Goal: Information Seeking & Learning: Learn about a topic

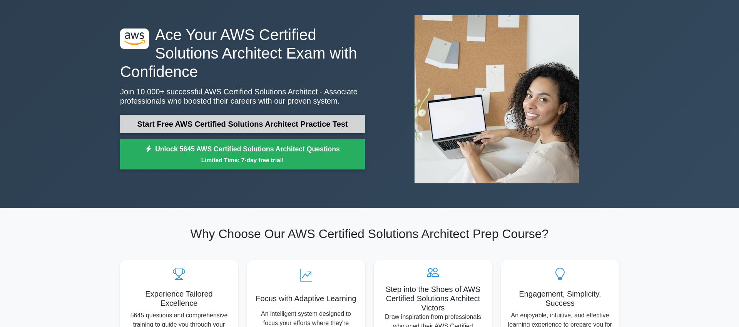
scroll to position [37, 0]
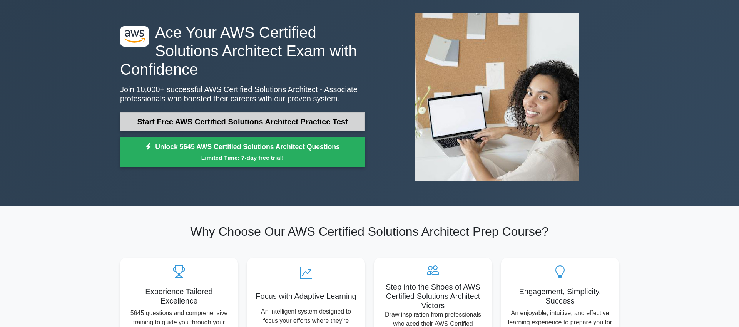
click at [207, 126] on link "Start Free AWS Certified Solutions Architect Practice Test" at bounding box center [242, 121] width 245 height 18
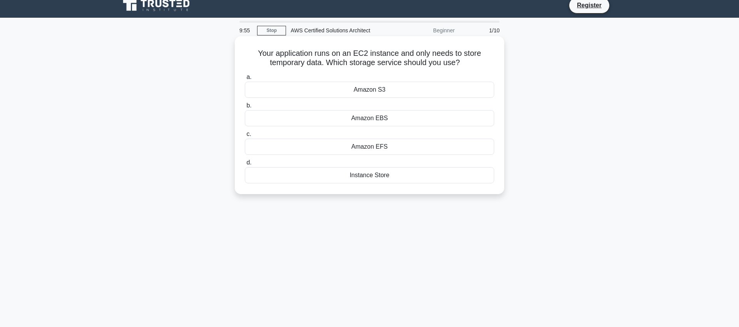
scroll to position [9, 0]
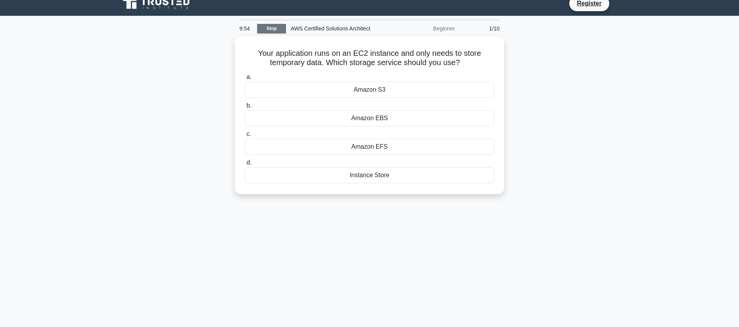
click at [280, 29] on link "Stop" at bounding box center [271, 29] width 29 height 10
click at [367, 92] on div "Amazon S3" at bounding box center [369, 88] width 249 height 16
click at [245, 78] on input "a. Amazon S3" at bounding box center [245, 75] width 0 height 5
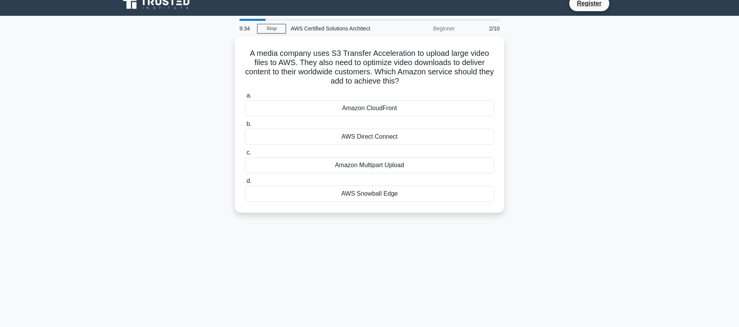
scroll to position [0, 0]
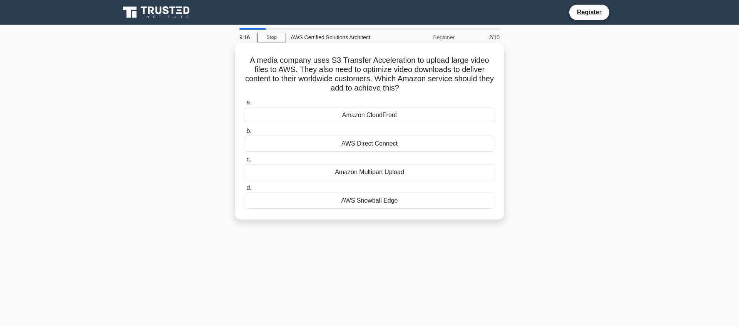
click at [374, 114] on div "Amazon CloudFront" at bounding box center [369, 115] width 249 height 16
click at [245, 105] on input "a. Amazon CloudFront" at bounding box center [245, 102] width 0 height 5
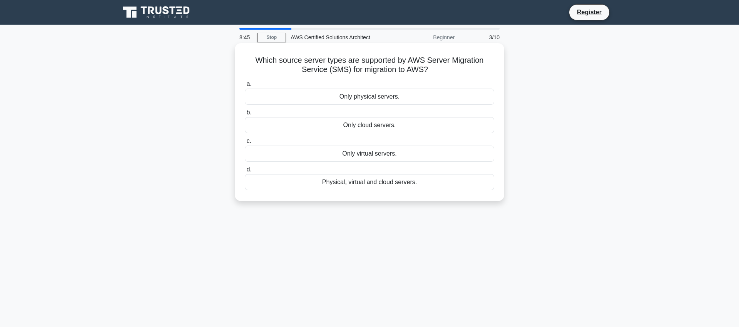
click at [383, 124] on div "Only cloud servers." at bounding box center [369, 125] width 249 height 16
click at [245, 115] on input "b. Only cloud servers." at bounding box center [245, 112] width 0 height 5
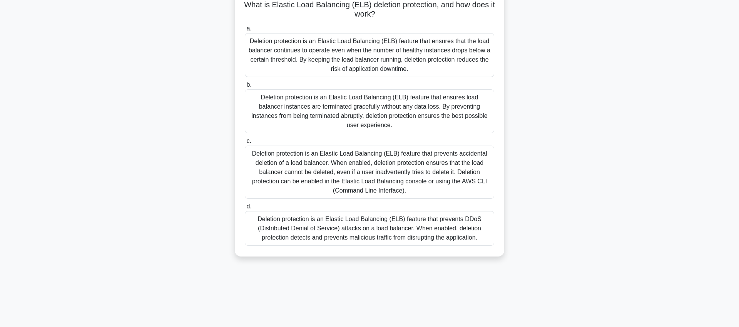
scroll to position [57, 0]
click at [367, 162] on div "Deletion protection is an Elastic Load Balancing (ELB) feature that prevents ac…" at bounding box center [369, 170] width 249 height 53
click at [245, 142] on input "c. Deletion protection is an Elastic Load Balancing (ELB) feature that prevents…" at bounding box center [245, 139] width 0 height 5
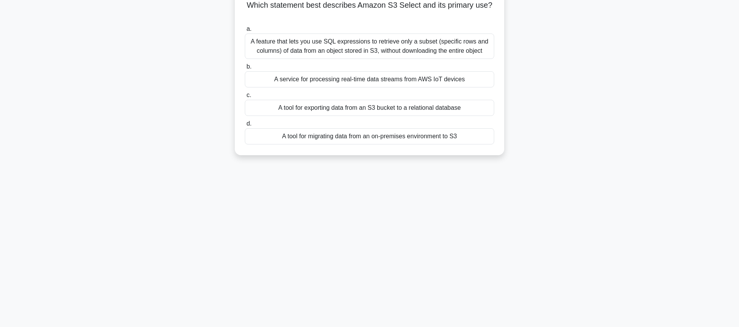
scroll to position [0, 0]
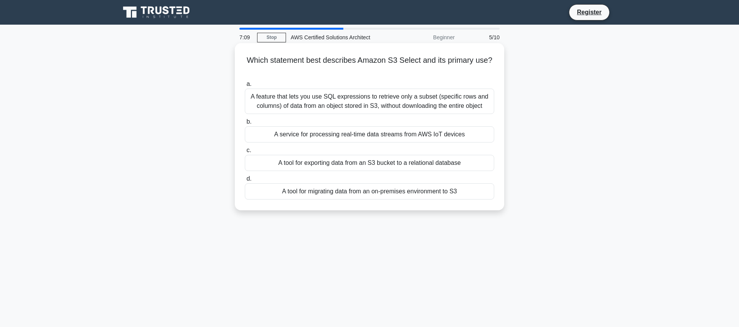
click at [344, 94] on div "A feature that lets you use SQL expressions to retrieve only a subset (specific…" at bounding box center [369, 101] width 249 height 25
click at [245, 87] on input "a. A feature that lets you use SQL expressions to retrieve only a subset (speci…" at bounding box center [245, 84] width 0 height 5
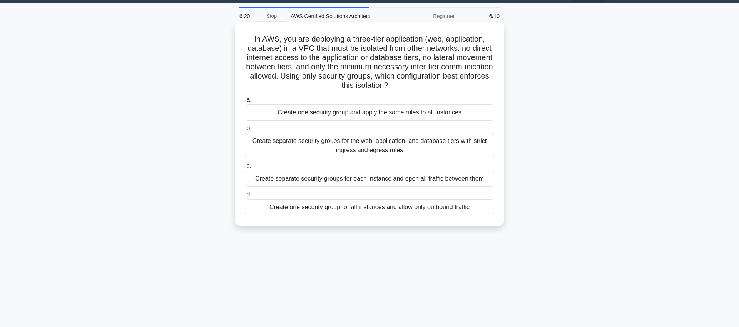
scroll to position [20, 0]
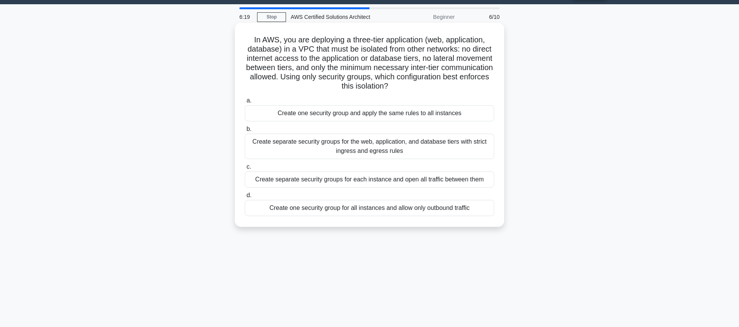
click at [433, 154] on div "Create separate security groups for the web, application, and database tiers wi…" at bounding box center [369, 146] width 249 height 25
click at [245, 132] on input "b. Create separate security groups for the web, application, and database tiers…" at bounding box center [245, 129] width 0 height 5
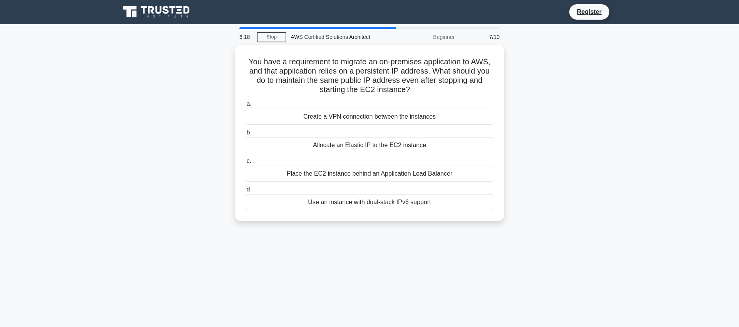
scroll to position [0, 0]
click at [391, 140] on div "Allocate an Elastic IP to the EC2 instance" at bounding box center [369, 143] width 249 height 16
click at [245, 134] on input "b. Allocate an Elastic IP to the EC2 instance" at bounding box center [245, 131] width 0 height 5
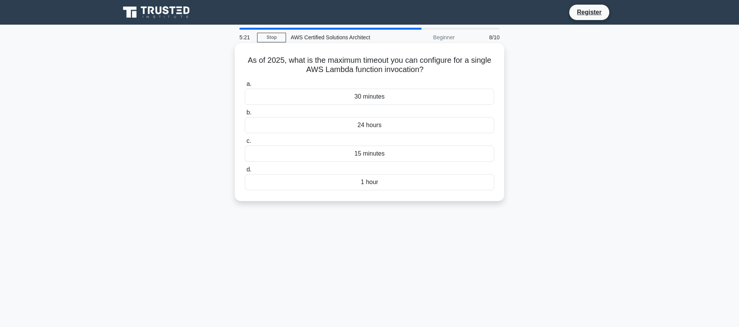
click at [374, 160] on div "15 minutes" at bounding box center [369, 153] width 249 height 16
click at [245, 144] on input "c. 15 minutes" at bounding box center [245, 141] width 0 height 5
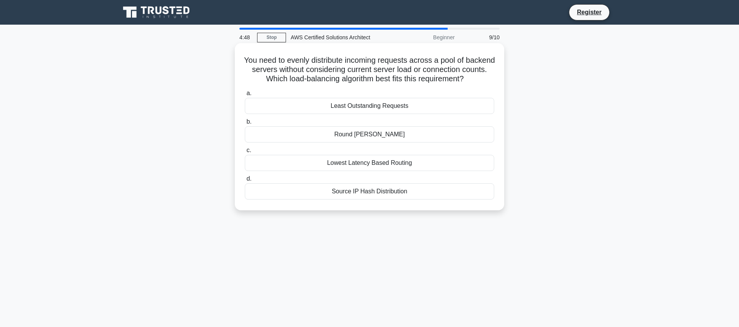
click at [390, 132] on div "Round Robin" at bounding box center [369, 134] width 249 height 16
click at [245, 124] on input "b. Round Robin" at bounding box center [245, 121] width 0 height 5
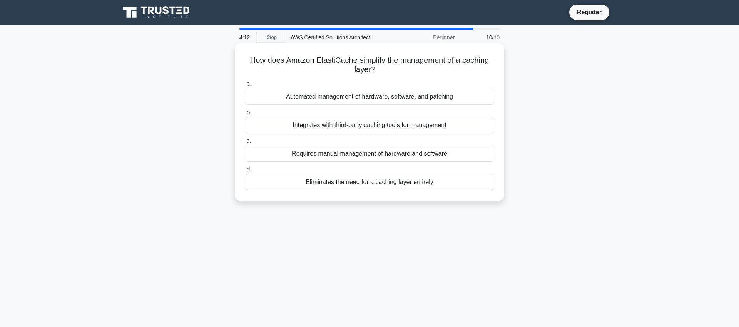
click at [391, 128] on div "Integrates with third-party caching tools for management" at bounding box center [369, 125] width 249 height 16
click at [245, 115] on input "b. Integrates with third-party caching tools for management" at bounding box center [245, 112] width 0 height 5
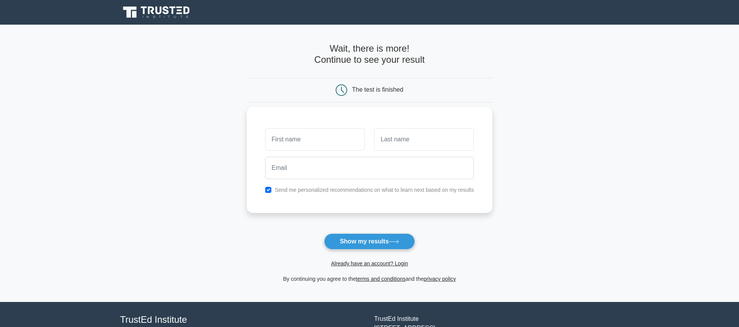
click at [340, 140] on input "text" at bounding box center [315, 139] width 100 height 22
type input "Chetan"
click at [388, 142] on input "text" at bounding box center [424, 139] width 100 height 22
type input "[PERSON_NAME]"
click at [373, 170] on input "email" at bounding box center [369, 168] width 209 height 22
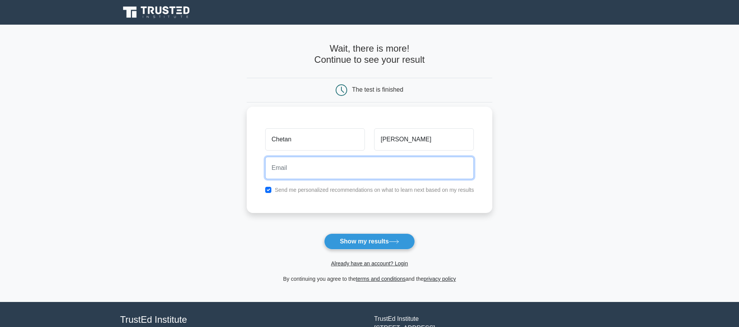
type input "ghaywat01@gmail.com"
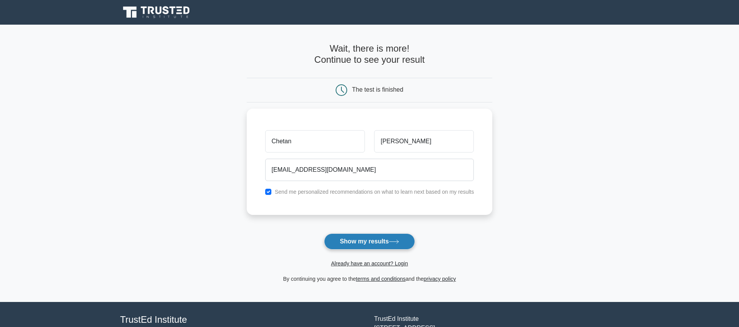
click at [364, 239] on button "Show my results" at bounding box center [369, 241] width 91 height 16
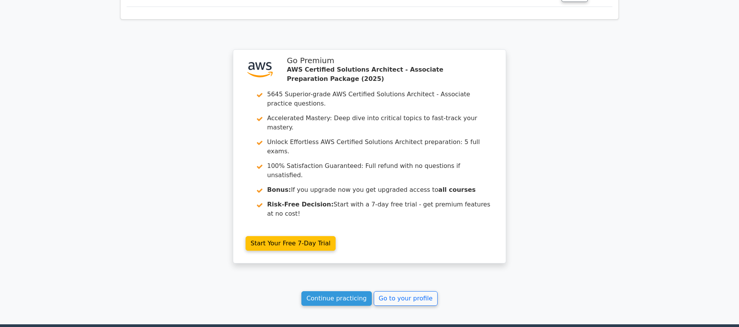
scroll to position [1164, 0]
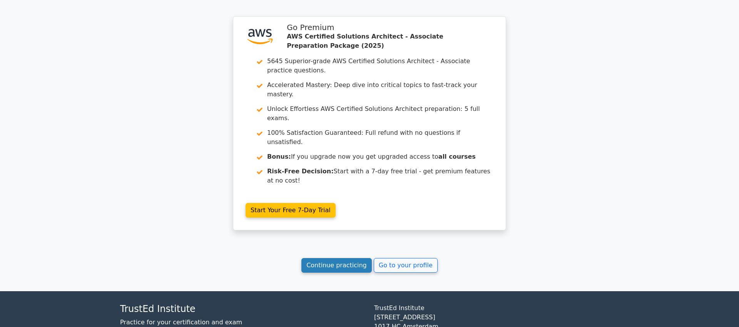
drag, startPoint x: 356, startPoint y: 210, endPoint x: 366, endPoint y: 213, distance: 10.1
click at [357, 258] on link "Continue practicing" at bounding box center [336, 265] width 70 height 15
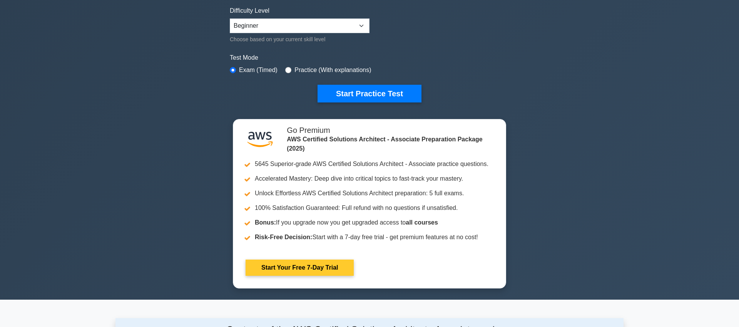
scroll to position [235, 0]
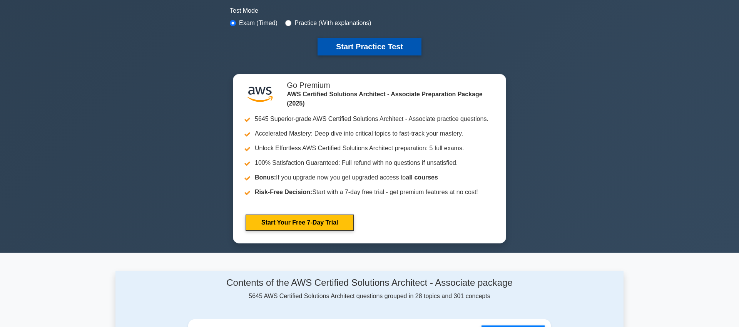
click at [359, 49] on button "Start Practice Test" at bounding box center [370, 47] width 104 height 18
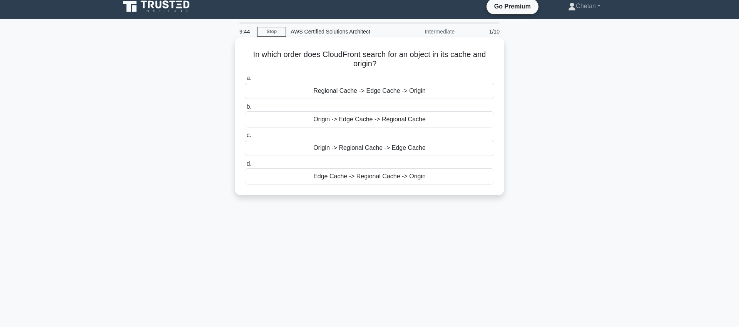
scroll to position [5, 0]
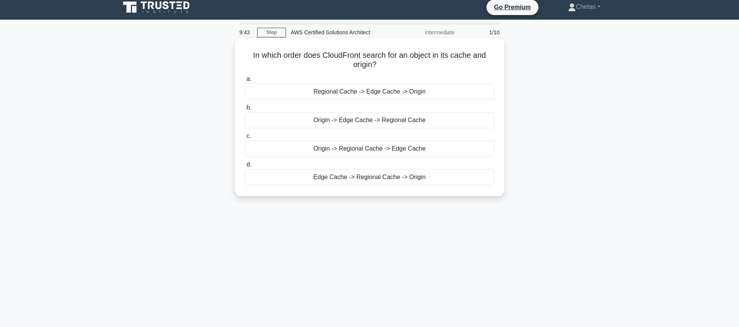
click at [354, 179] on div "Edge Cache -> Regional Cache -> Origin" at bounding box center [369, 177] width 249 height 16
click at [245, 167] on input "d. Edge Cache -> Regional Cache -> Origin" at bounding box center [245, 164] width 0 height 5
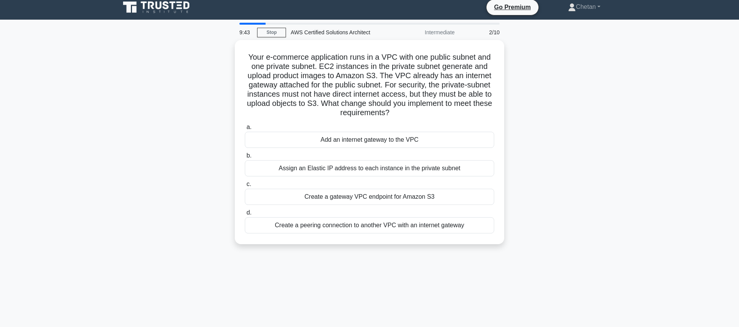
scroll to position [0, 0]
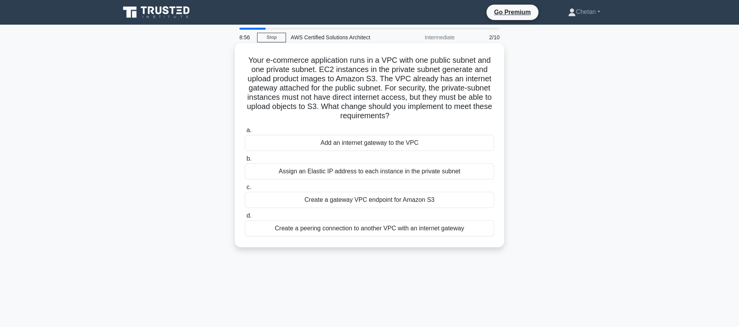
click at [353, 172] on div "Assign an Elastic IP address to each instance in the private subnet" at bounding box center [369, 171] width 249 height 16
click at [245, 161] on input "b. Assign an Elastic IP address to each instance in the private subnet" at bounding box center [245, 158] width 0 height 5
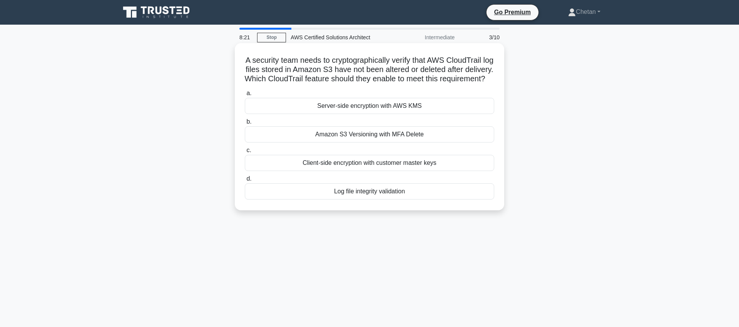
click at [346, 142] on div "Amazon S3 Versioning with MFA Delete" at bounding box center [369, 134] width 249 height 16
click at [245, 124] on input "b. Amazon S3 Versioning with MFA Delete" at bounding box center [245, 121] width 0 height 5
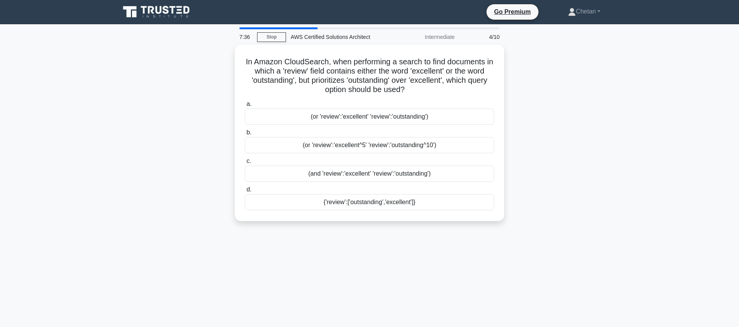
scroll to position [5, 0]
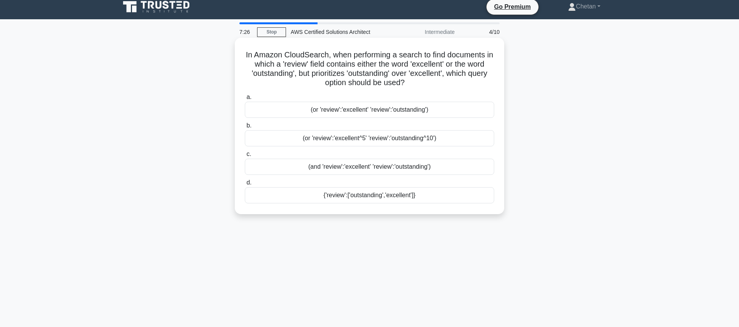
click at [377, 140] on div "(or 'review':'excellent^5' 'review':'outstanding^10')" at bounding box center [369, 138] width 249 height 16
click at [245, 128] on input "b. (or 'review':'excellent^5' 'review':'outstanding^10')" at bounding box center [245, 125] width 0 height 5
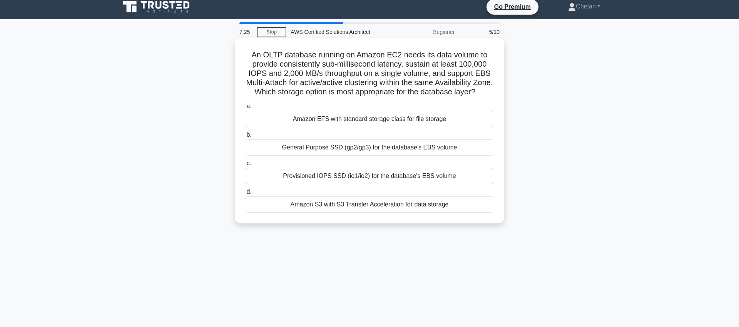
scroll to position [0, 0]
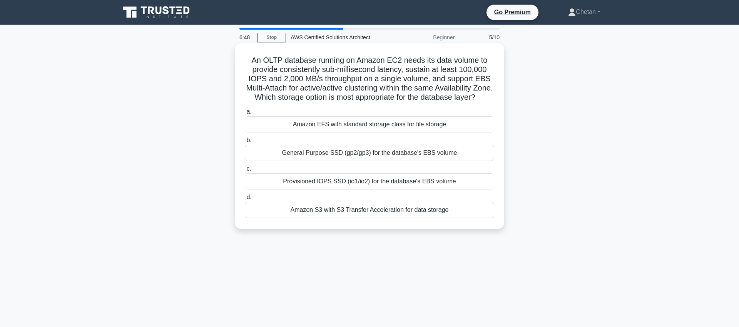
click at [408, 181] on div "Provisioned IOPS SSD (io1/io2) for the database's EBS volume" at bounding box center [369, 181] width 249 height 16
click at [245, 171] on input "c. Provisioned IOPS SSD (io1/io2) for the database's EBS volume" at bounding box center [245, 168] width 0 height 5
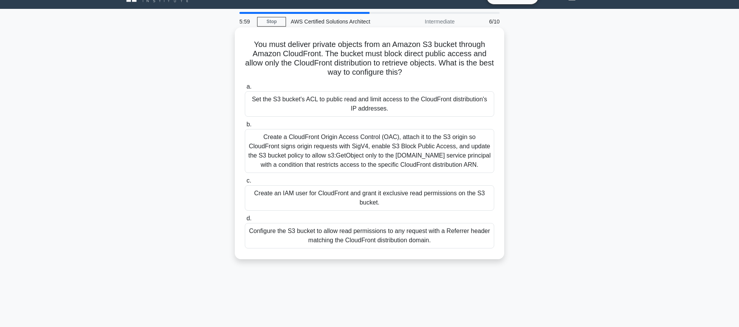
scroll to position [17, 0]
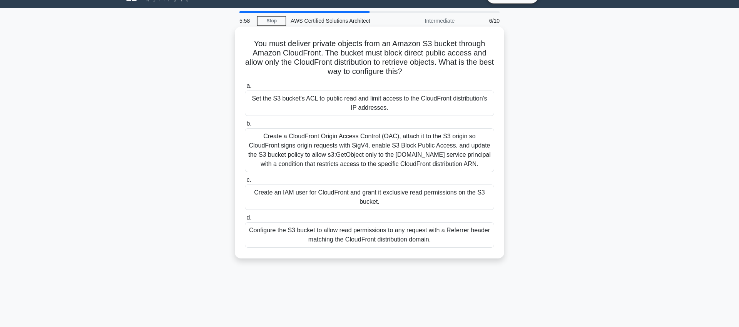
click at [339, 172] on div "Create a CloudFront Origin Access Control (OAC), attach it to the S3 origin so …" at bounding box center [369, 150] width 249 height 44
click at [245, 126] on input "b. Create a CloudFront Origin Access Control (OAC), attach it to the S3 origin …" at bounding box center [245, 123] width 0 height 5
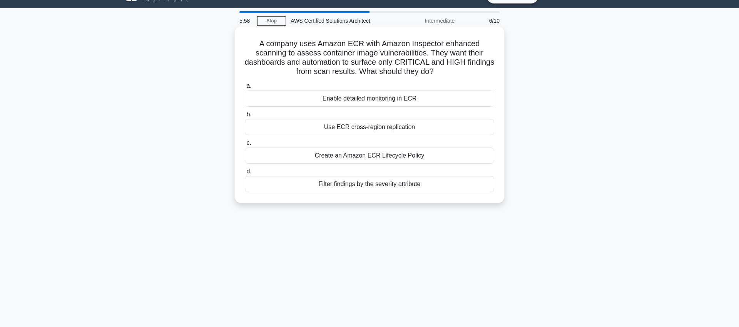
scroll to position [0, 0]
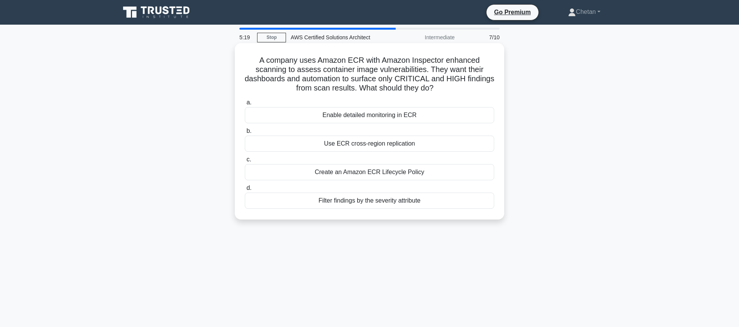
click at [373, 200] on div "Filter findings by the severity attribute" at bounding box center [369, 200] width 249 height 16
click at [245, 191] on input "d. Filter findings by the severity attribute" at bounding box center [245, 188] width 0 height 5
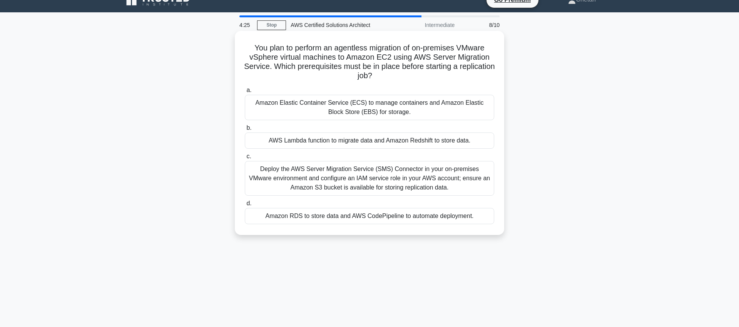
scroll to position [13, 0]
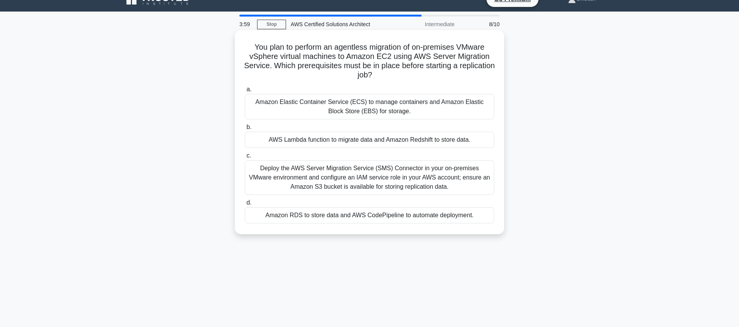
click at [378, 191] on div "Deploy the AWS Server Migration Service (SMS) Connector in your on‑premises VMw…" at bounding box center [369, 177] width 249 height 35
click at [245, 158] on input "c. Deploy the AWS Server Migration Service (SMS) Connector in your on‑premises …" at bounding box center [245, 155] width 0 height 5
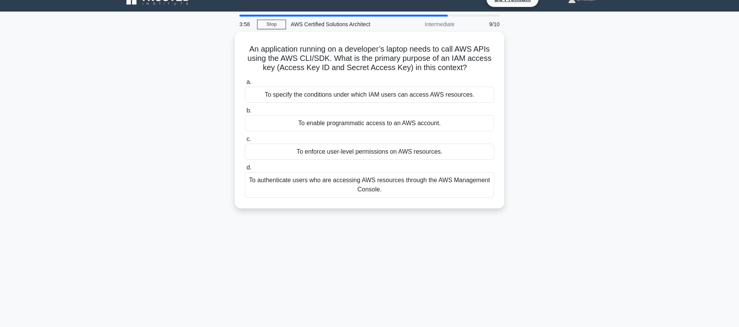
scroll to position [0, 0]
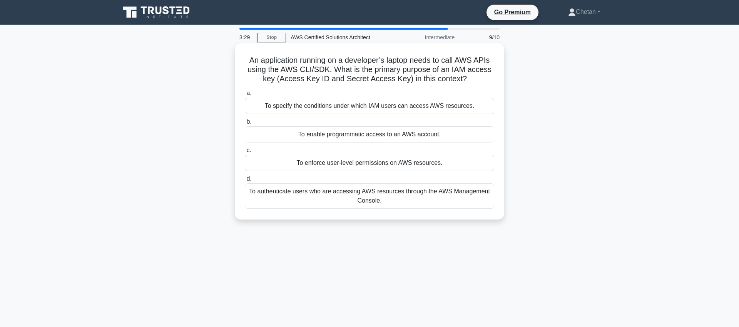
click at [381, 204] on div "To authenticate users who are accessing AWS resources through the AWS Managemen…" at bounding box center [369, 195] width 249 height 25
click at [245, 181] on input "d. To authenticate users who are accessing AWS resources through the AWS Manage…" at bounding box center [245, 178] width 0 height 5
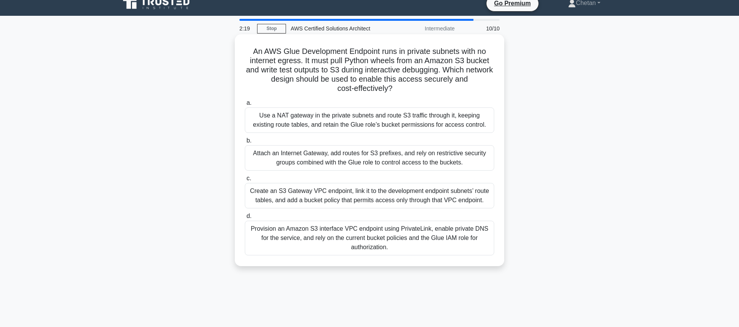
scroll to position [8, 0]
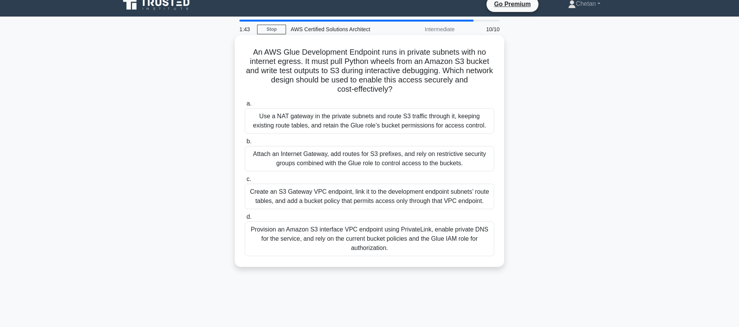
click at [354, 204] on div "Create an S3 Gateway VPC endpoint, link it to the development endpoint subnets’…" at bounding box center [369, 196] width 249 height 25
click at [245, 182] on input "c. Create an S3 Gateway VPC endpoint, link it to the development endpoint subne…" at bounding box center [245, 179] width 0 height 5
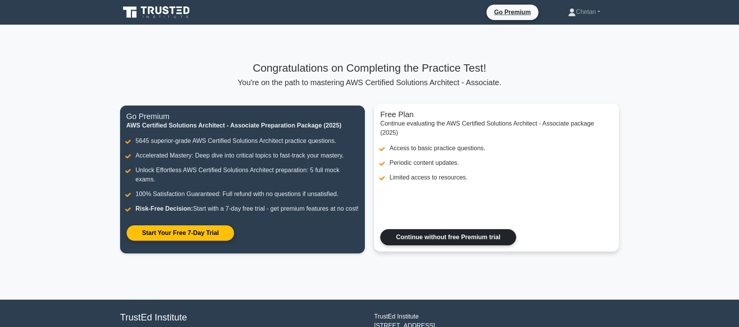
click at [463, 242] on link "Continue without free Premium trial" at bounding box center [448, 237] width 136 height 16
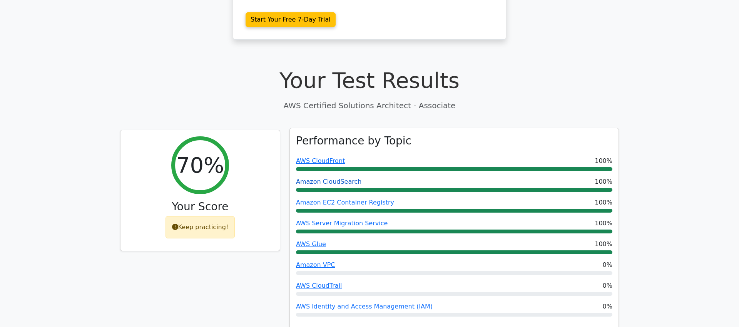
scroll to position [215, 0]
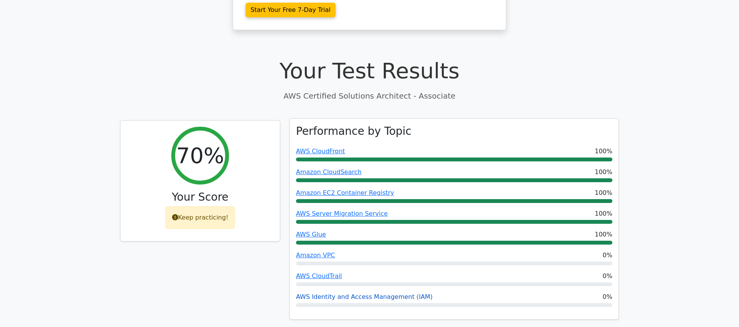
click at [358, 293] on link "AWS Identity and Access Management (IAM)" at bounding box center [364, 296] width 137 height 7
click at [310, 231] on link "AWS Glue" at bounding box center [311, 234] width 30 height 7
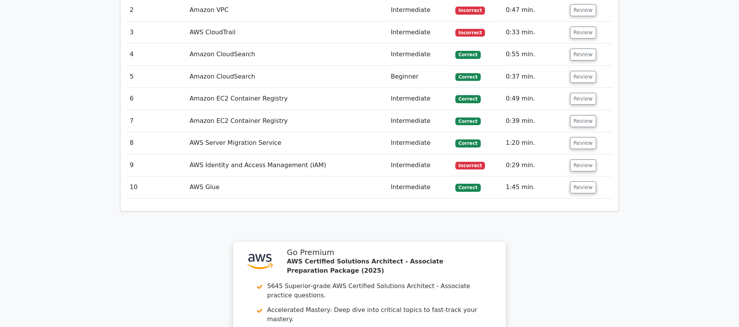
scroll to position [966, 0]
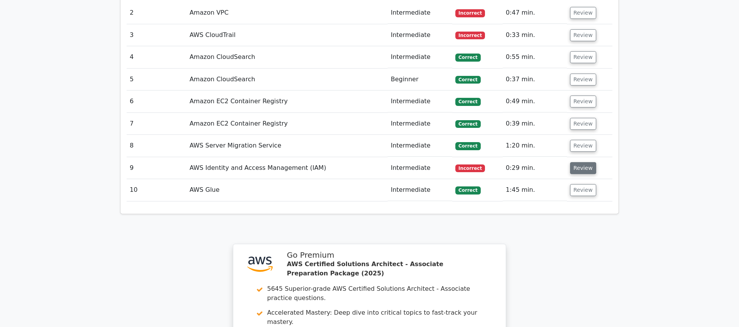
click at [577, 162] on button "Review" at bounding box center [583, 168] width 26 height 12
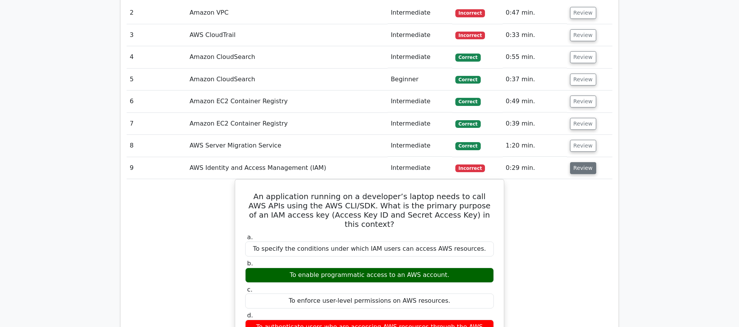
click at [581, 162] on button "Review" at bounding box center [583, 168] width 26 height 12
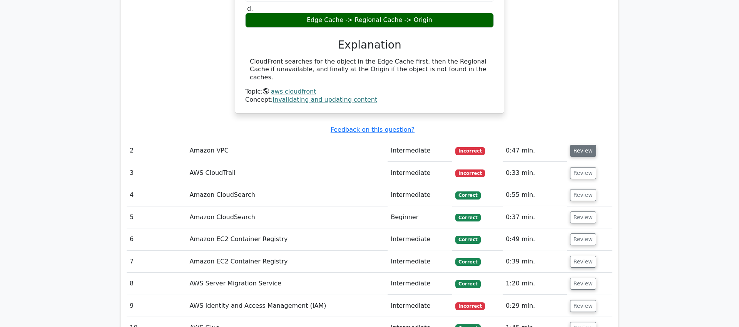
scroll to position [821, 0]
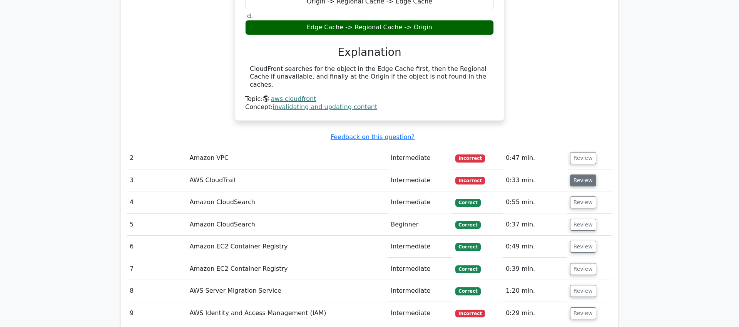
click at [579, 174] on button "Review" at bounding box center [583, 180] width 26 height 12
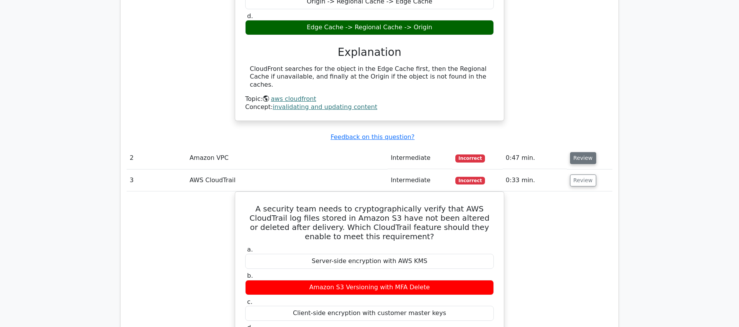
click at [577, 152] on button "Review" at bounding box center [583, 158] width 26 height 12
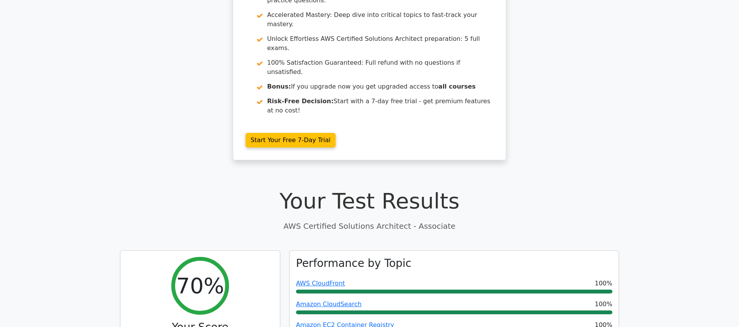
scroll to position [0, 0]
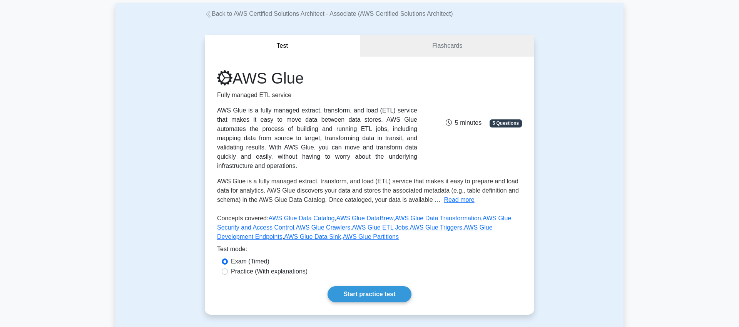
scroll to position [59, 0]
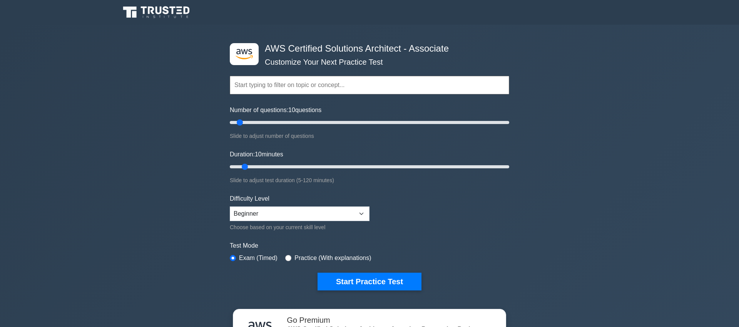
select select "beginner"
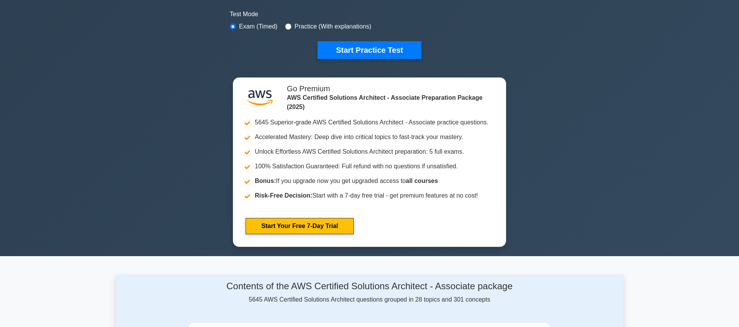
scroll to position [235, 0]
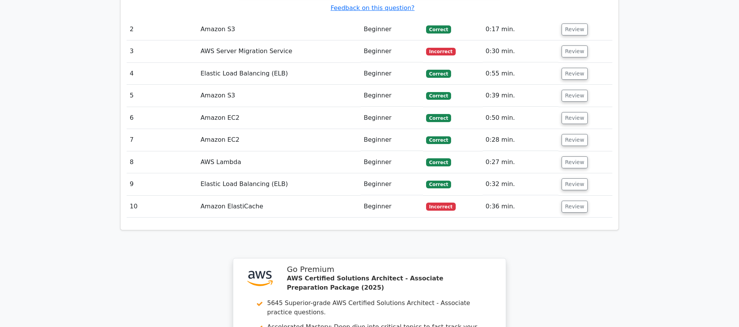
scroll to position [923, 0]
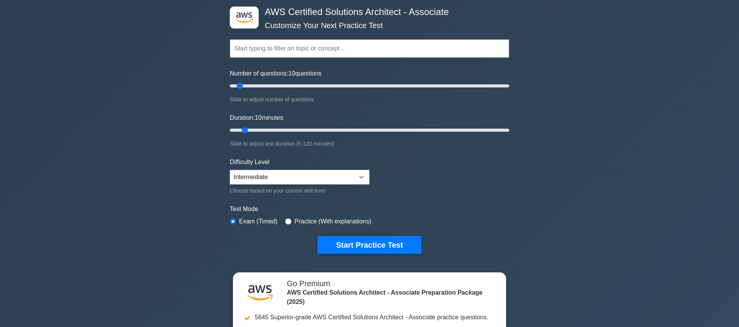
scroll to position [33, 0]
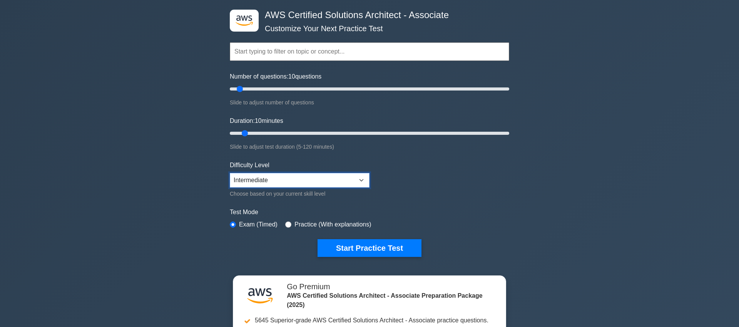
click at [258, 179] on select "Beginner Intermediate Expert" at bounding box center [300, 180] width 140 height 15
